Goal: Information Seeking & Learning: Learn about a topic

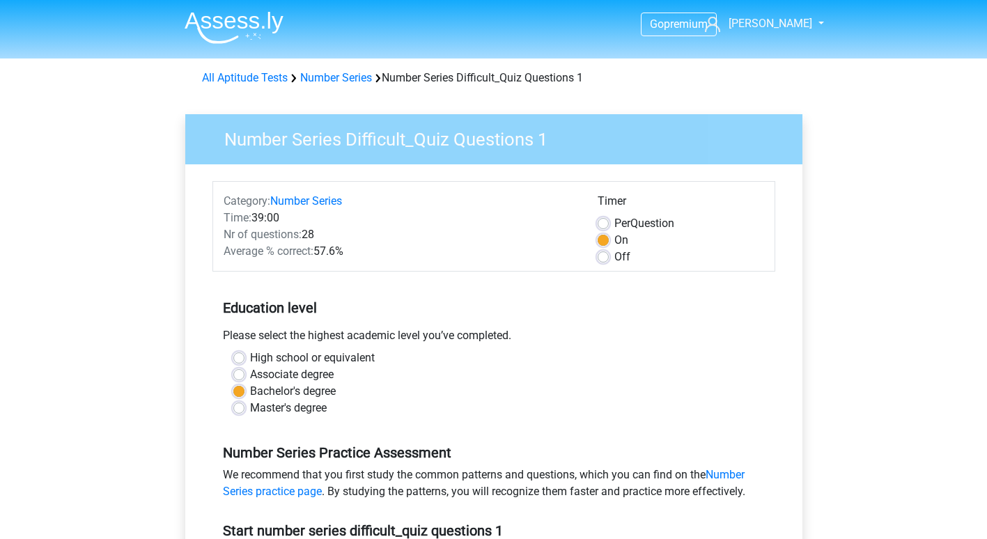
scroll to position [61, 0]
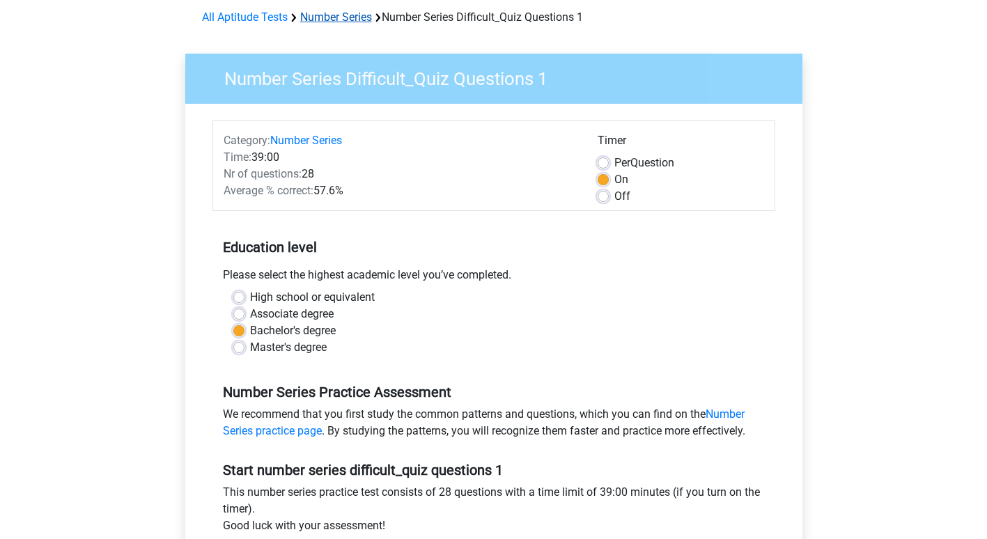
click at [344, 21] on link "Number Series" at bounding box center [336, 16] width 72 height 13
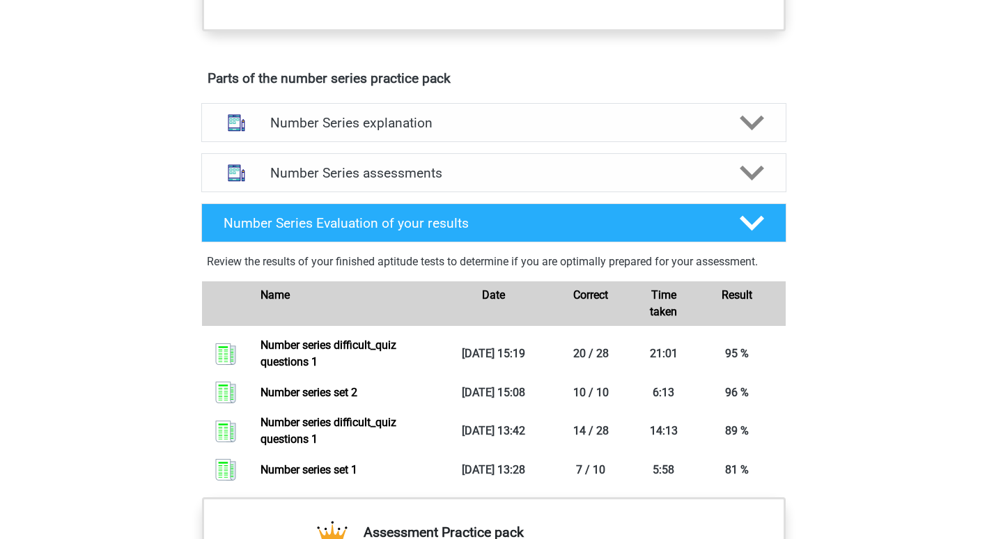
scroll to position [717, 0]
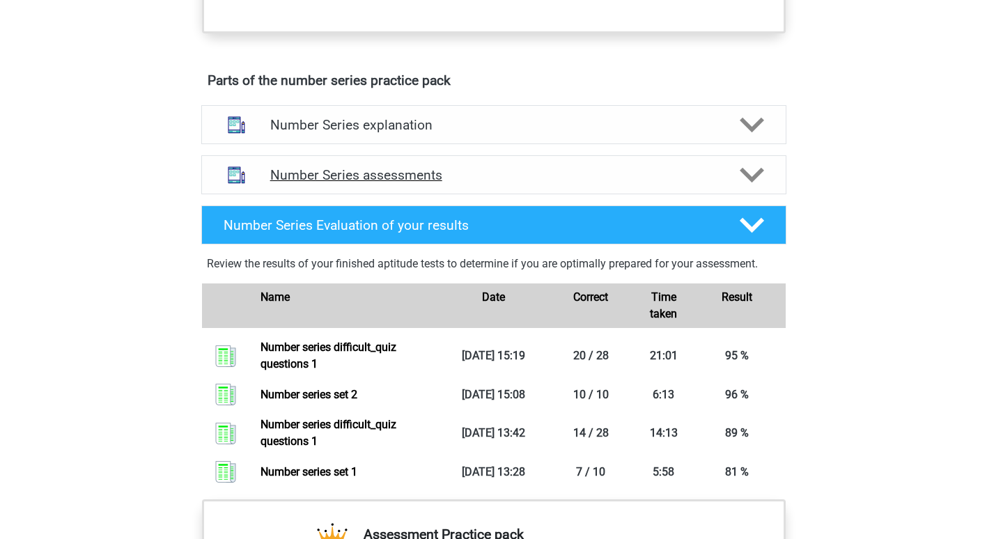
click at [711, 178] on h4 "Number Series assessments" at bounding box center [493, 175] width 447 height 16
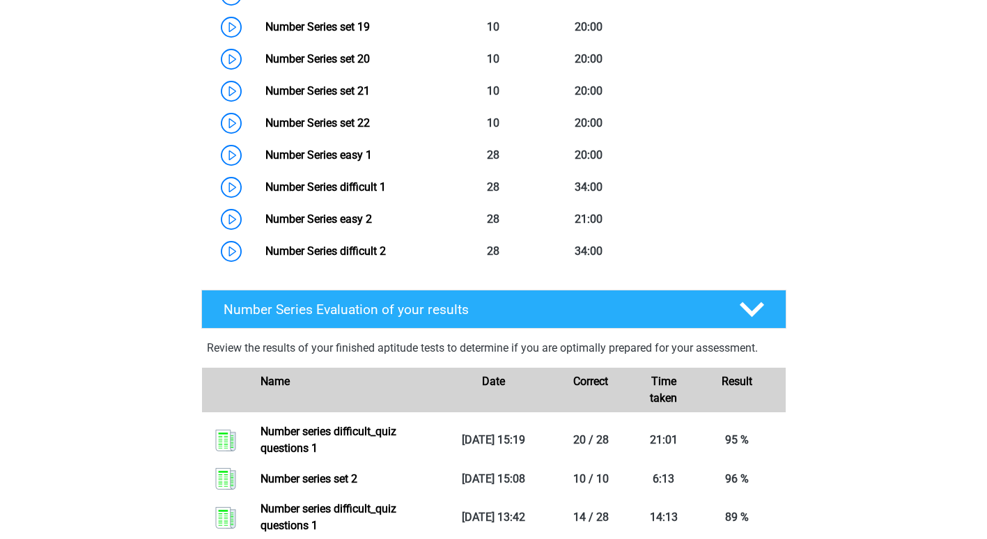
scroll to position [1585, 0]
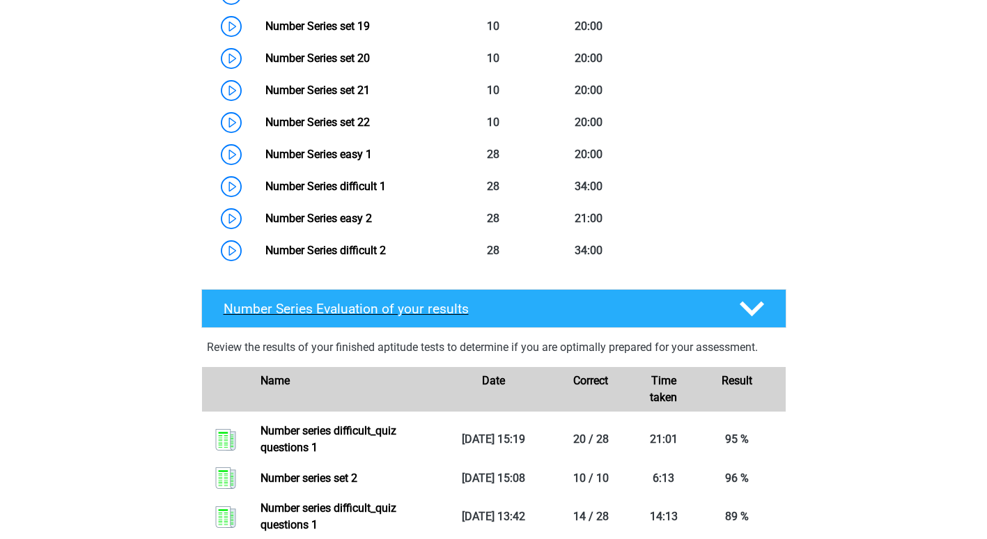
click at [735, 311] on div at bounding box center [751, 309] width 47 height 24
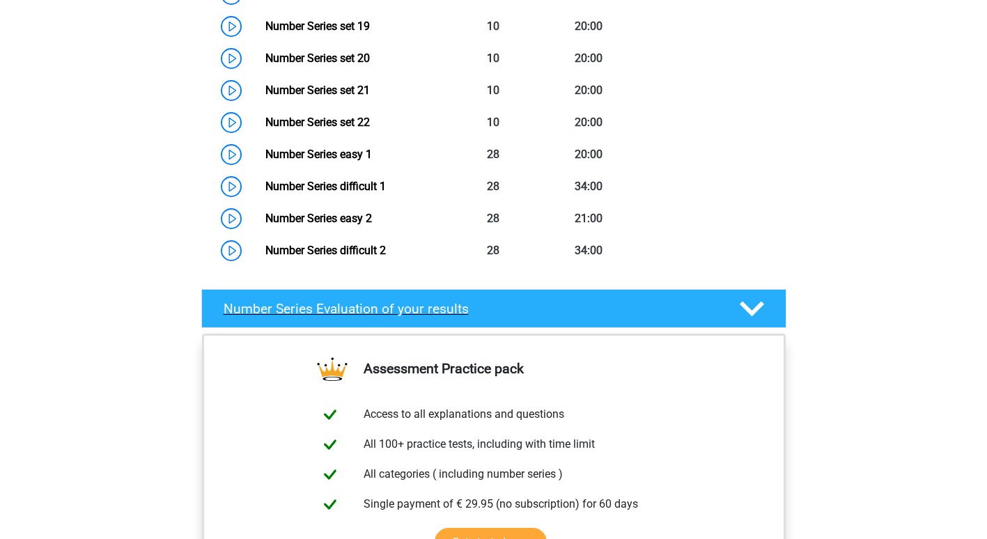
click at [737, 313] on div at bounding box center [751, 309] width 47 height 24
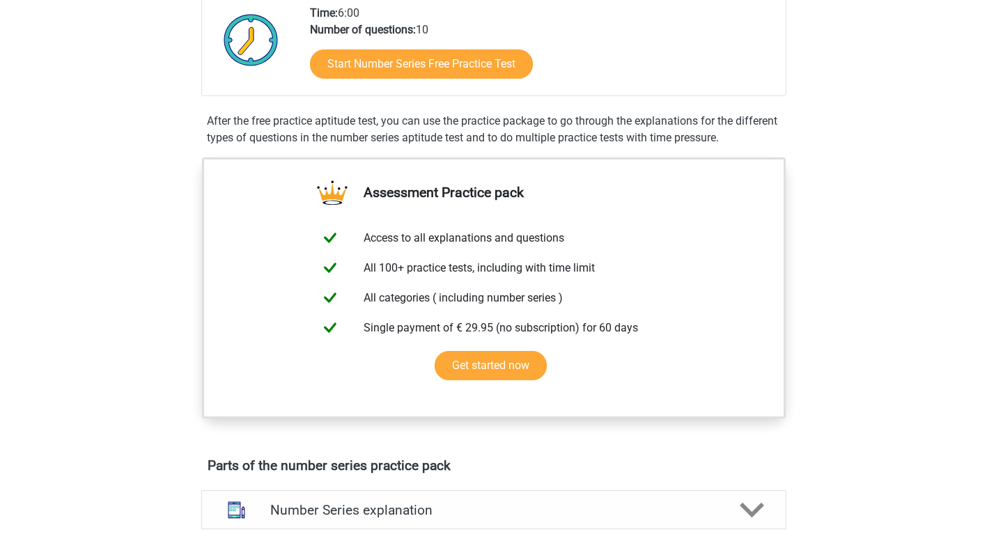
scroll to position [286, 0]
